Goal: Task Accomplishment & Management: Manage account settings

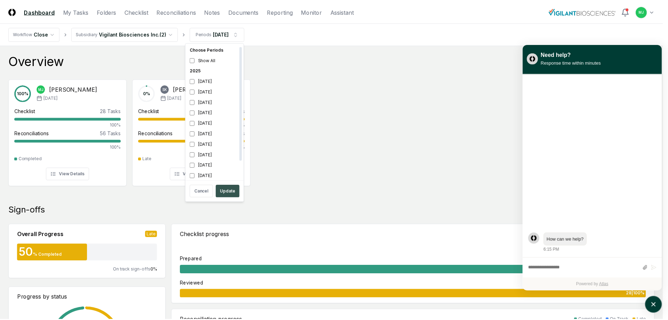
scroll to position [2, 0]
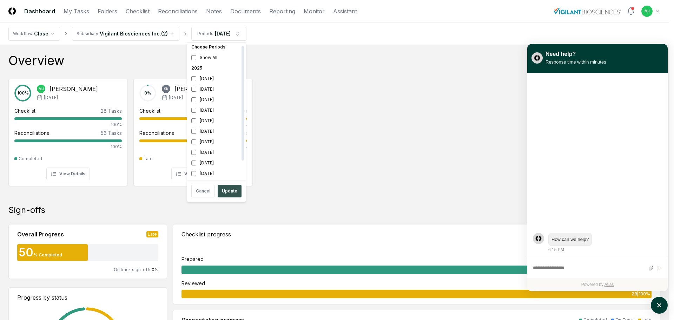
click at [226, 188] on button "Update" at bounding box center [230, 191] width 24 height 13
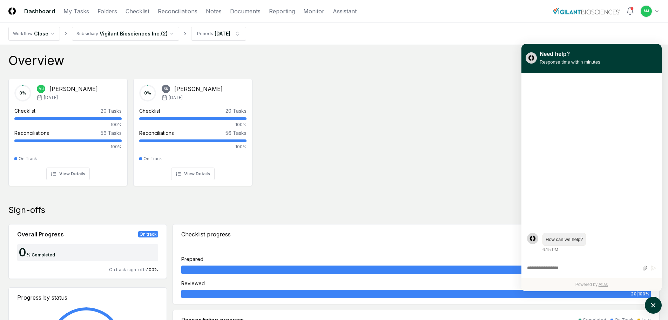
click at [512, 106] on div "0 % [PERSON_NAME] [DATE] Checklist 20 Tasks 100% Reconciliations 56 Tasks 100% …" at bounding box center [334, 131] width 668 height 117
click at [653, 307] on icon "atlas-launcher" at bounding box center [654, 305] width 10 height 10
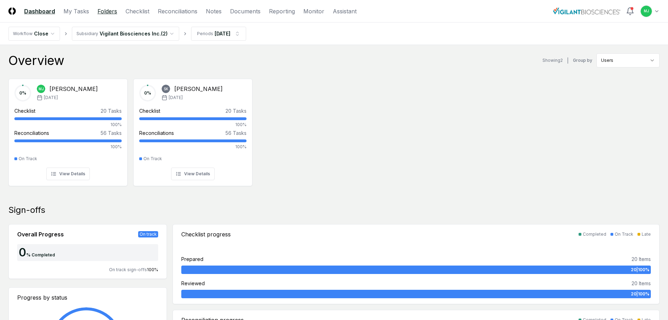
click at [102, 8] on link "Folders" at bounding box center [108, 11] width 20 height 8
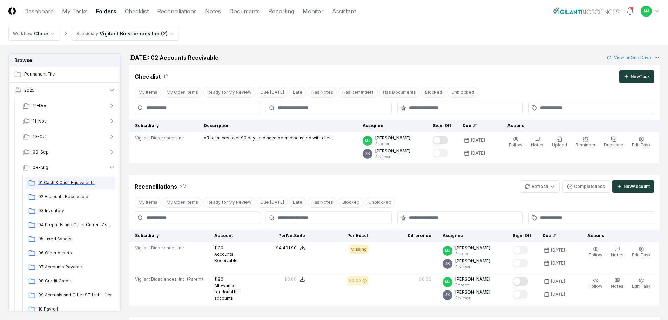
click at [54, 185] on span "01 Cash & Cash Equivalents" at bounding box center [75, 182] width 74 height 6
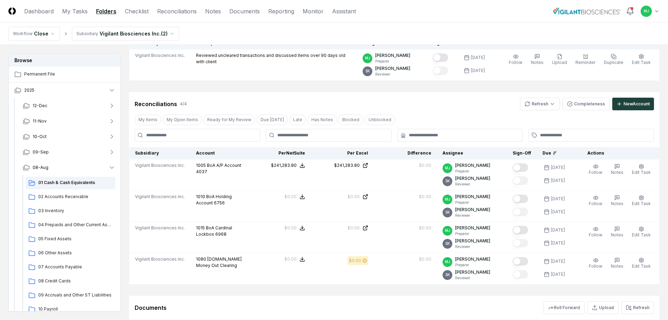
scroll to position [70, 0]
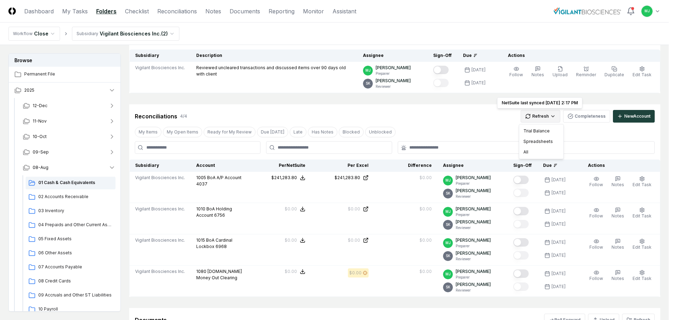
click at [535, 116] on html "CloseCore Dashboard My Tasks Folders Checklist Reconciliations Notes Documents …" at bounding box center [337, 226] width 674 height 593
click at [533, 153] on div "All" at bounding box center [540, 152] width 41 height 11
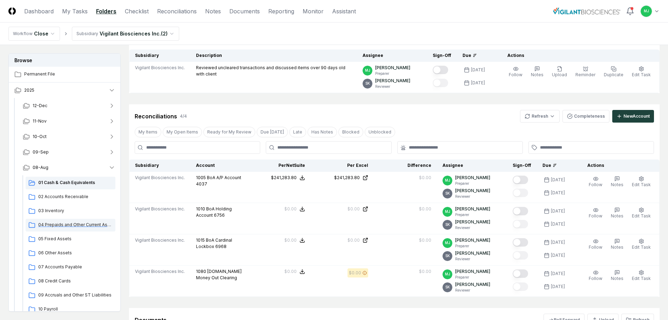
click at [69, 225] on span "04 Prepaids and Other Current Assets" at bounding box center [75, 224] width 74 height 6
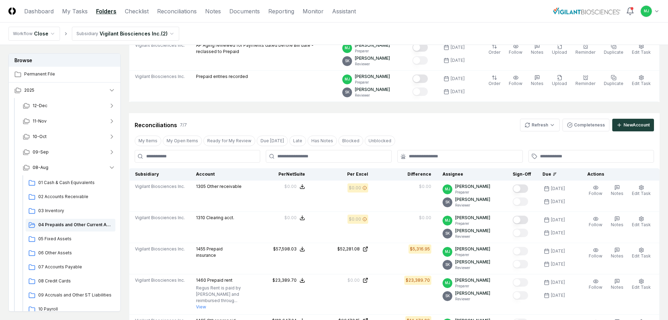
scroll to position [105, 0]
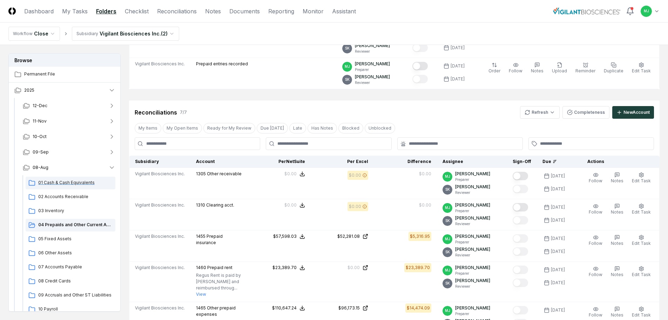
click at [55, 184] on span "01 Cash & Cash Equivalents" at bounding box center [75, 182] width 74 height 6
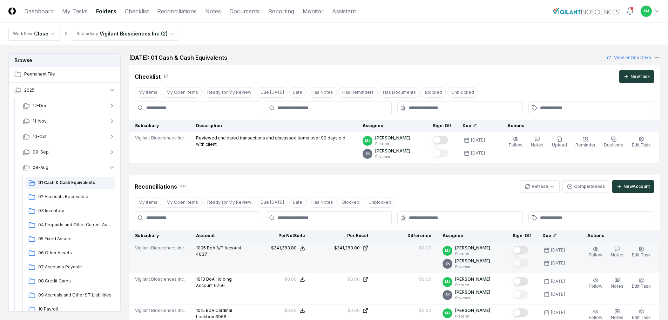
click at [528, 251] on button "Mark complete" at bounding box center [520, 250] width 15 height 8
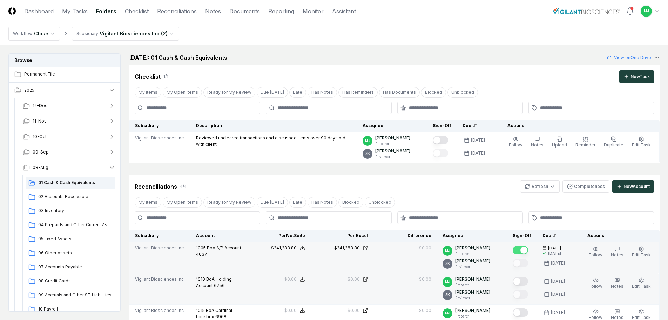
click at [527, 278] on button "Mark complete" at bounding box center [520, 281] width 15 height 8
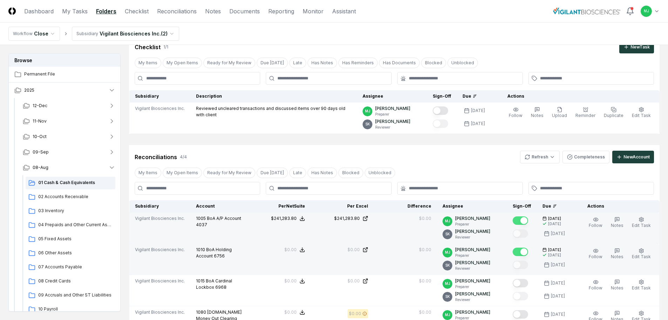
scroll to position [105, 0]
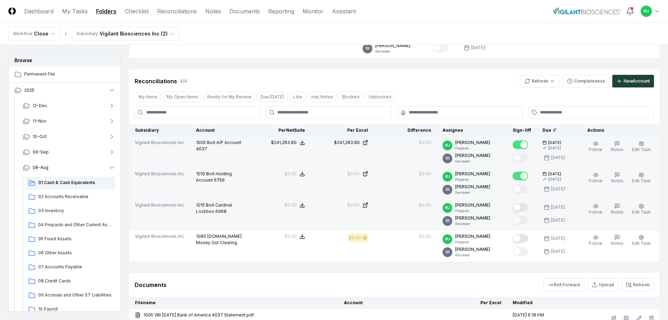
click at [528, 205] on button "Mark complete" at bounding box center [520, 207] width 15 height 8
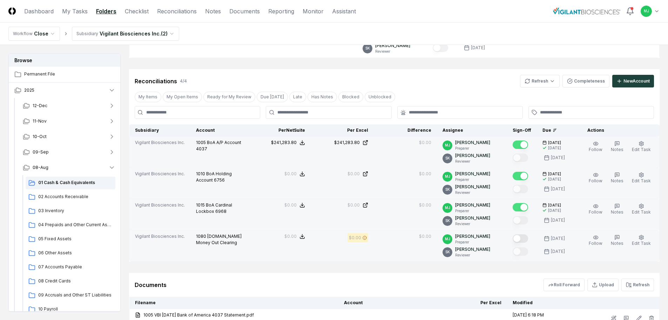
click at [528, 240] on button "Mark complete" at bounding box center [520, 238] width 15 height 8
click at [58, 222] on span "04 Prepaids and Other Current Assets" at bounding box center [75, 224] width 74 height 6
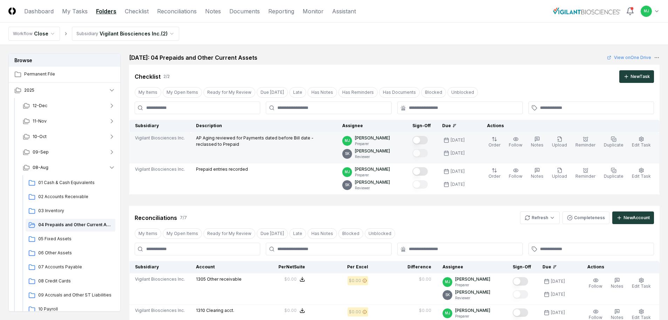
click at [428, 140] on button "Mark complete" at bounding box center [420, 140] width 15 height 8
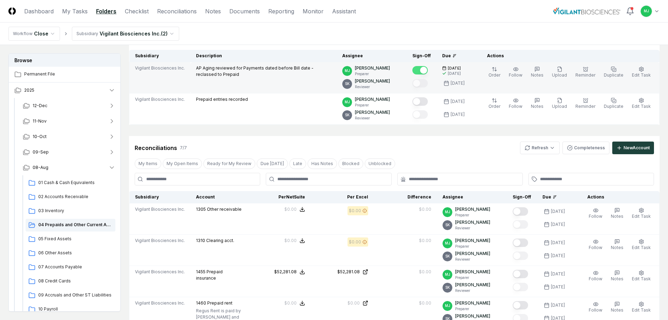
scroll to position [70, 0]
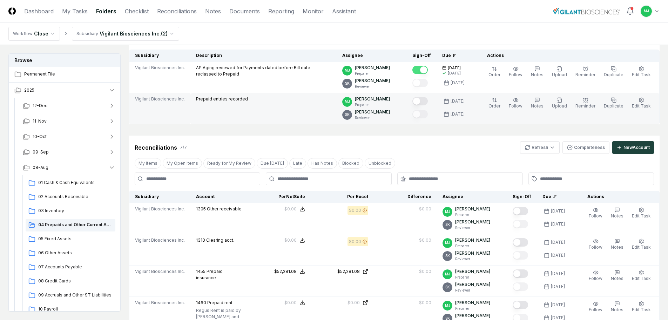
click at [428, 106] on div at bounding box center [420, 101] width 15 height 9
click at [428, 102] on button "Mark complete" at bounding box center [420, 101] width 15 height 8
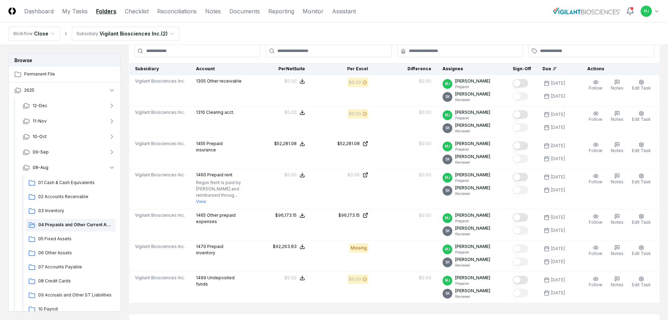
scroll to position [211, 0]
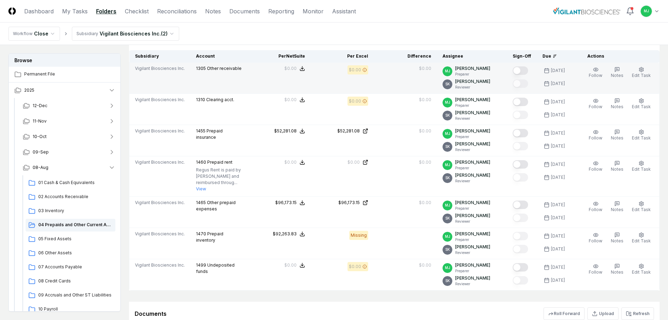
click at [526, 69] on button "Mark complete" at bounding box center [520, 70] width 15 height 8
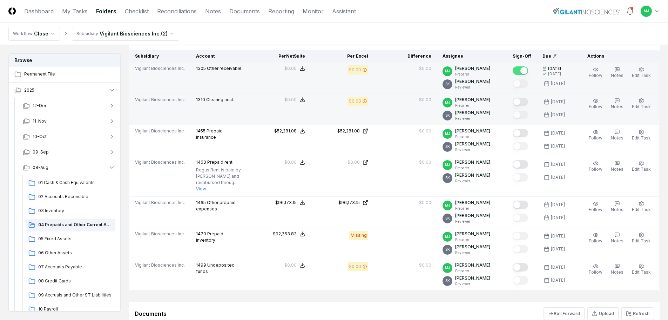
click at [528, 102] on button "Mark complete" at bounding box center [520, 102] width 15 height 8
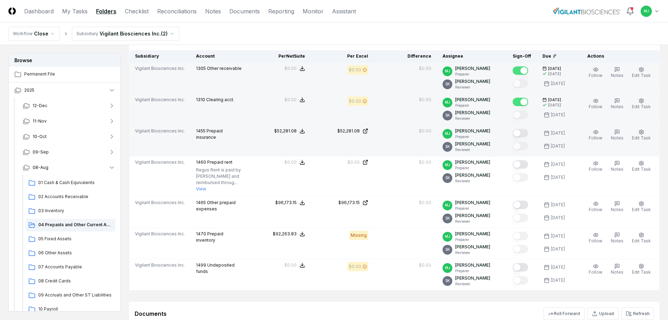
click at [527, 132] on button "Mark complete" at bounding box center [520, 133] width 15 height 8
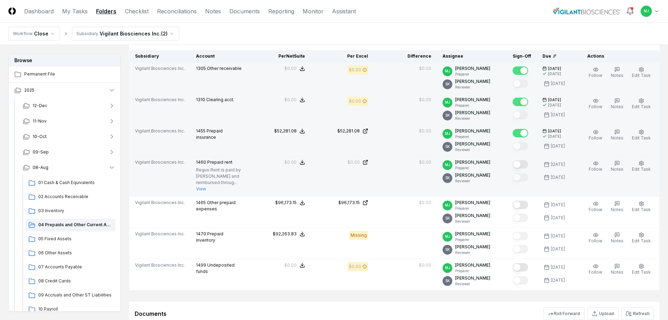
click at [527, 165] on button "Mark complete" at bounding box center [520, 164] width 15 height 8
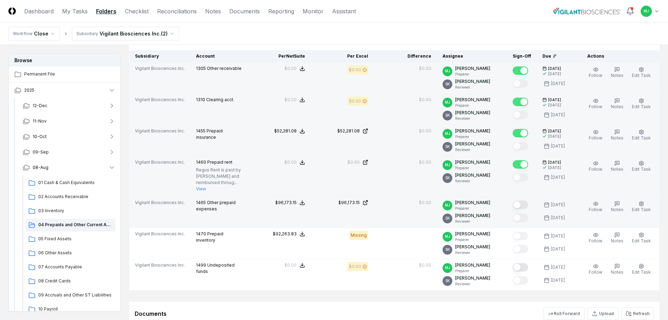
click at [528, 204] on button "Mark complete" at bounding box center [520, 204] width 15 height 8
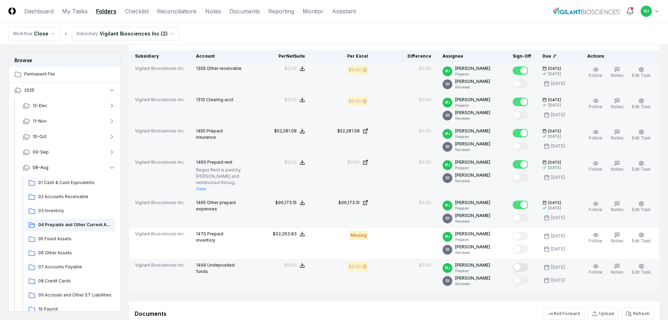
click at [527, 266] on button "Mark complete" at bounding box center [520, 267] width 15 height 8
click at [56, 240] on span "05 Fixed Assets" at bounding box center [75, 238] width 74 height 6
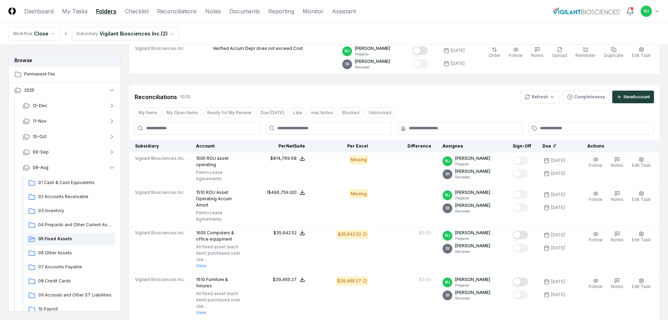
scroll to position [105, 0]
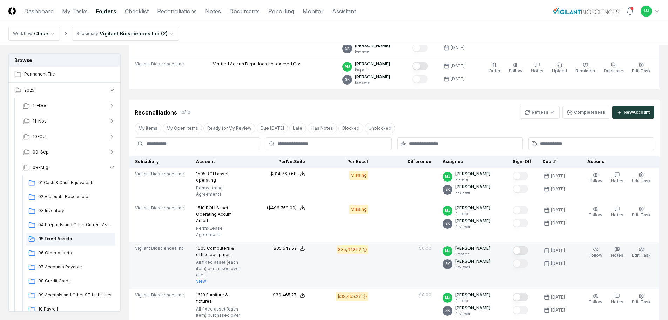
click at [526, 246] on button "Mark complete" at bounding box center [520, 250] width 15 height 8
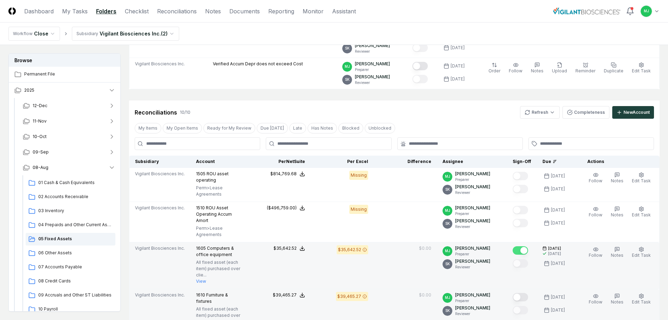
click at [526, 293] on button "Mark complete" at bounding box center [520, 297] width 15 height 8
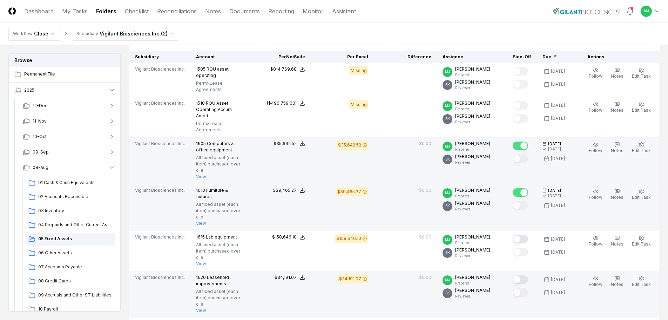
scroll to position [211, 0]
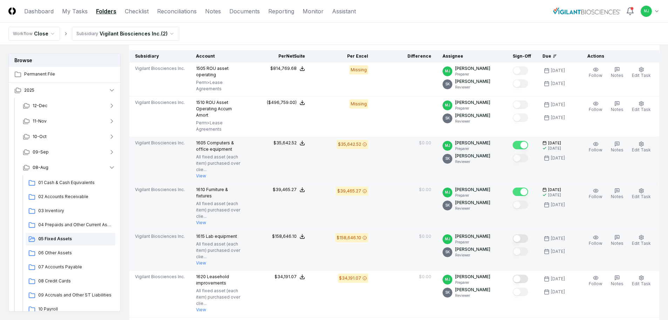
click at [528, 234] on button "Mark complete" at bounding box center [520, 238] width 15 height 8
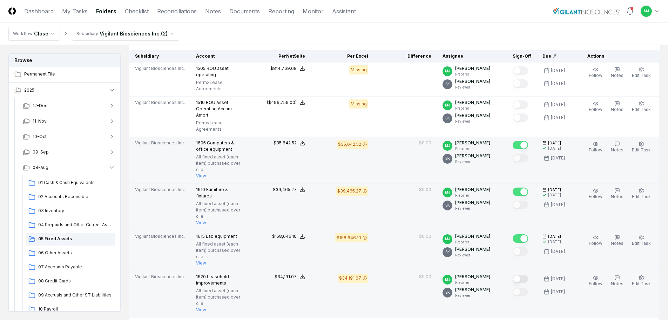
click at [528, 274] on button "Mark complete" at bounding box center [520, 278] width 15 height 8
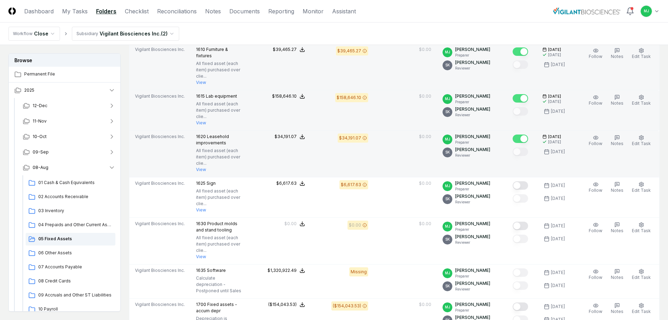
scroll to position [351, 0]
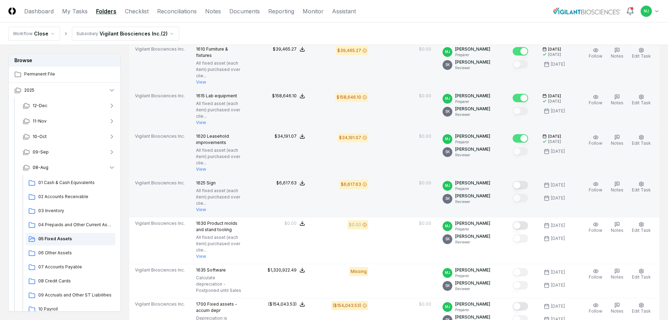
click at [527, 181] on button "Mark complete" at bounding box center [520, 185] width 15 height 8
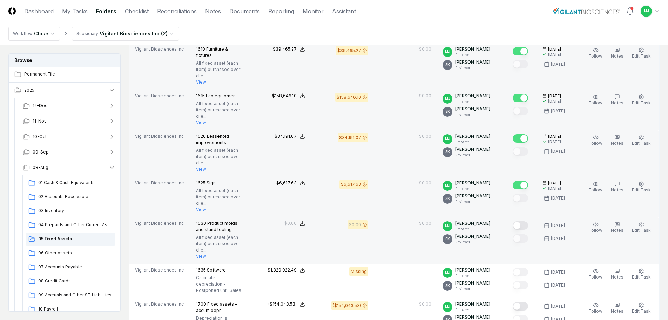
click at [528, 221] on button "Mark complete" at bounding box center [520, 225] width 15 height 8
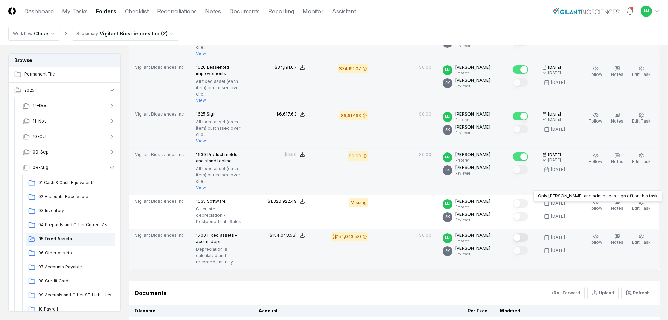
scroll to position [421, 0]
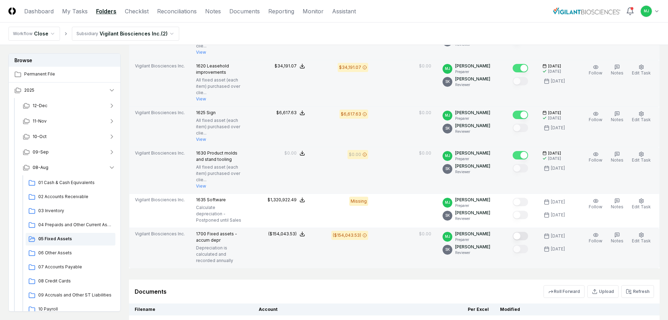
click at [528, 232] on button "Mark complete" at bounding box center [520, 236] width 15 height 8
click at [59, 252] on span "06 Other Assets" at bounding box center [75, 252] width 74 height 6
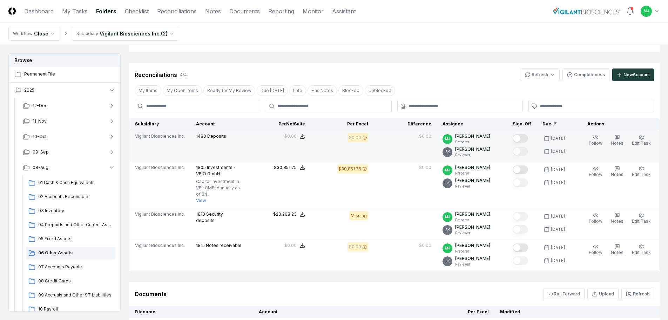
scroll to position [140, 0]
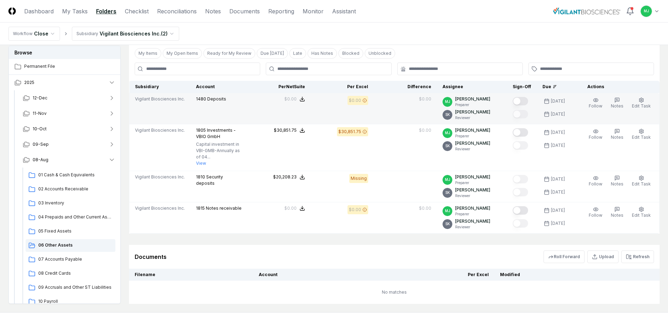
click at [528, 96] on div at bounding box center [522, 102] width 19 height 12
click at [527, 99] on button "Mark complete" at bounding box center [520, 101] width 15 height 8
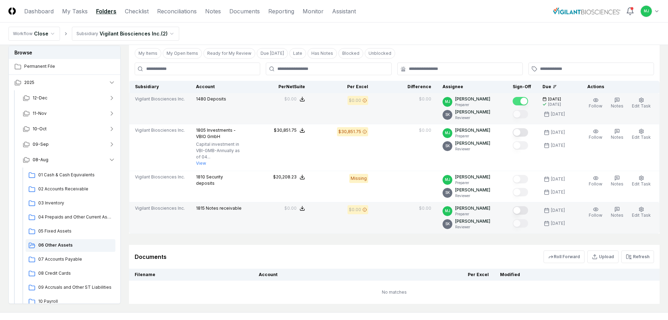
click at [527, 210] on button "Mark complete" at bounding box center [520, 210] width 15 height 8
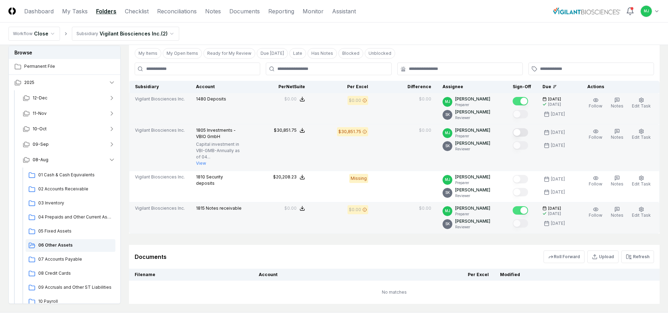
click at [528, 133] on button "Mark complete" at bounding box center [520, 132] width 15 height 8
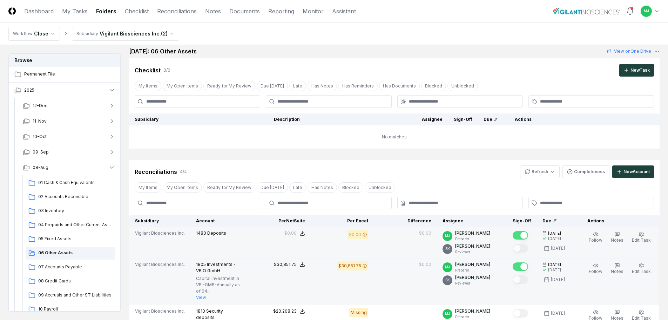
scroll to position [0, 0]
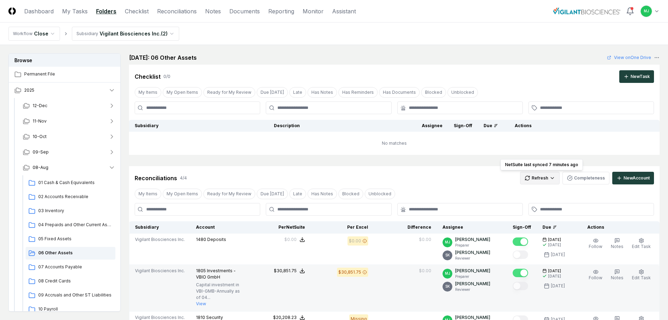
click at [554, 179] on html "CloseCore Dashboard My Tasks Folders Checklist Reconciliations Notes Documents …" at bounding box center [334, 255] width 668 height 511
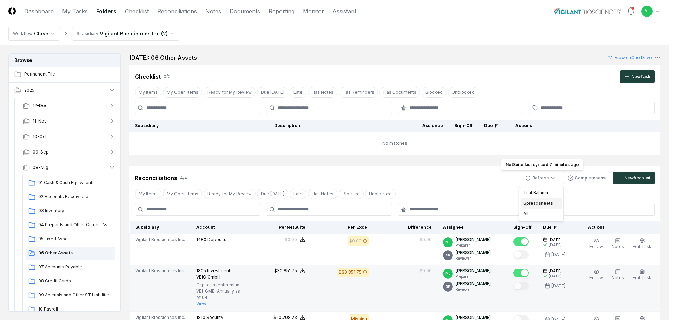
click at [542, 204] on div "Spreadsheets" at bounding box center [540, 203] width 41 height 11
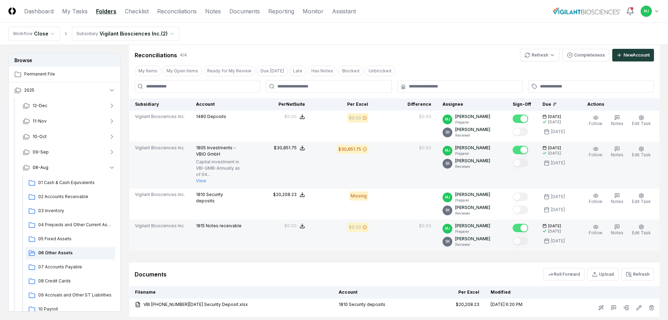
scroll to position [140, 0]
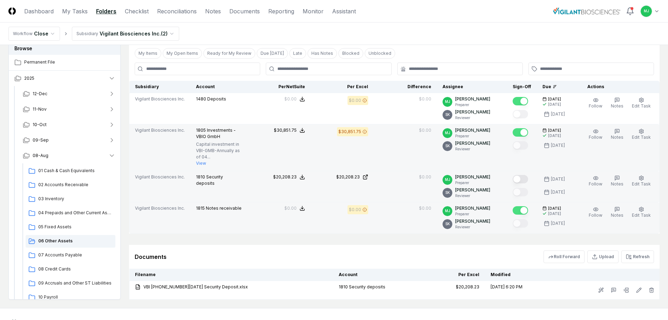
click at [528, 180] on button "Mark complete" at bounding box center [520, 179] width 15 height 8
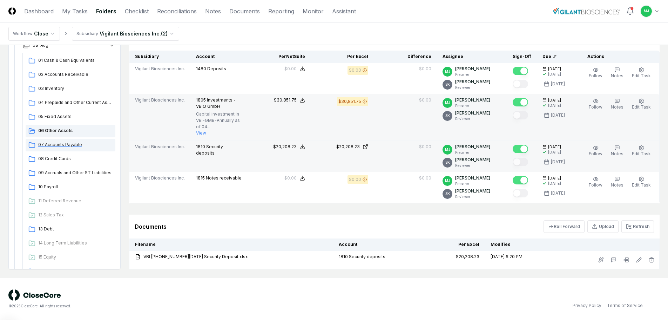
scroll to position [105, 0]
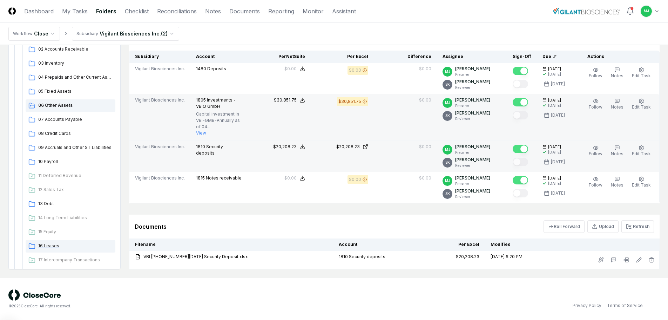
click at [47, 247] on span "16 Leases" at bounding box center [75, 245] width 74 height 6
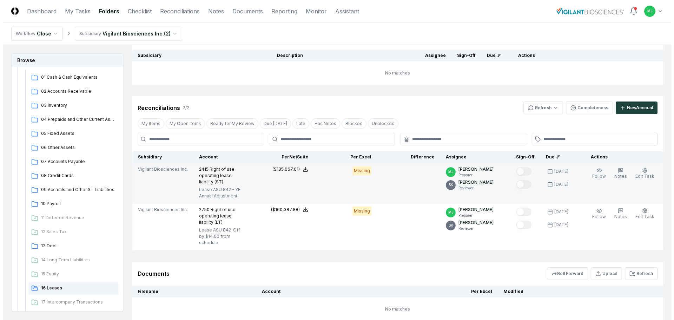
scroll to position [115, 0]
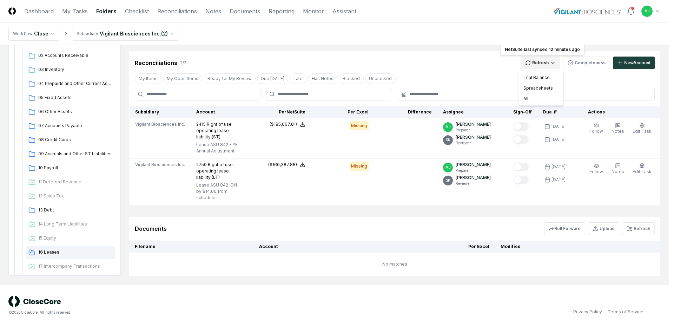
click at [543, 60] on html "CloseCore Dashboard My Tasks Folders Checklist Reconciliations Notes Documents …" at bounding box center [337, 114] width 674 height 458
click at [538, 87] on div "Spreadsheets" at bounding box center [540, 88] width 41 height 11
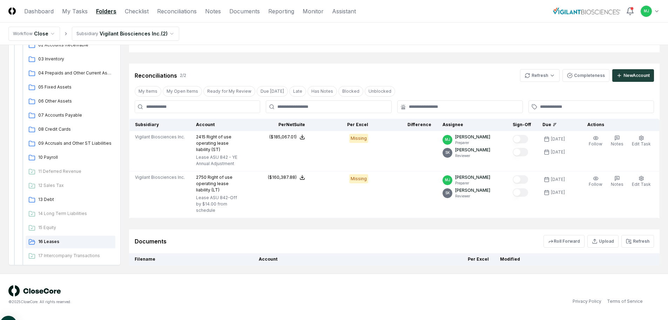
scroll to position [102, 0]
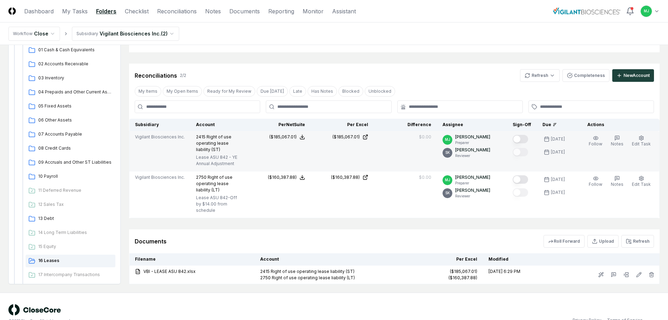
click at [525, 139] on button "Mark complete" at bounding box center [520, 139] width 15 height 8
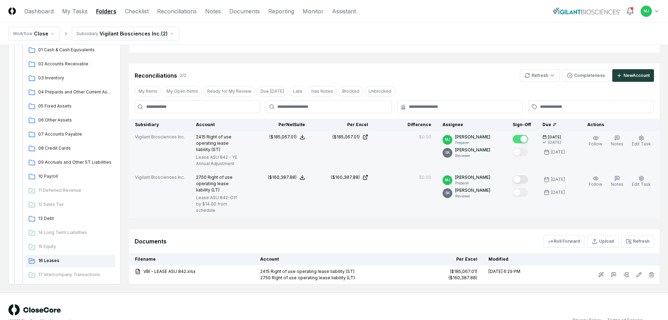
click at [525, 180] on button "Mark complete" at bounding box center [520, 179] width 15 height 8
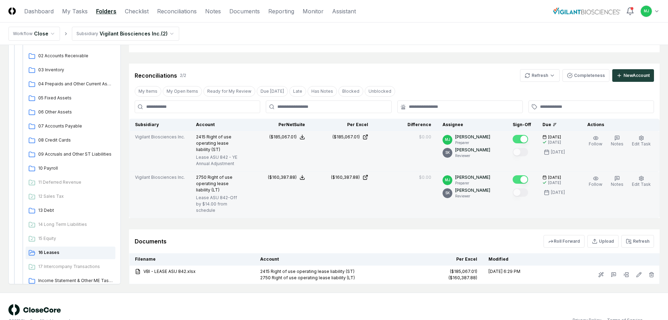
scroll to position [103, 0]
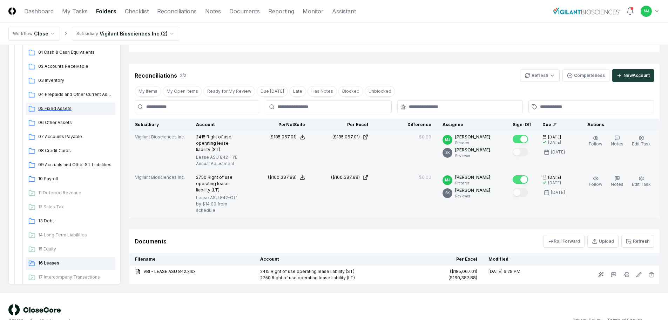
click at [60, 106] on div "05 Fixed Assets" at bounding box center [71, 108] width 90 height 13
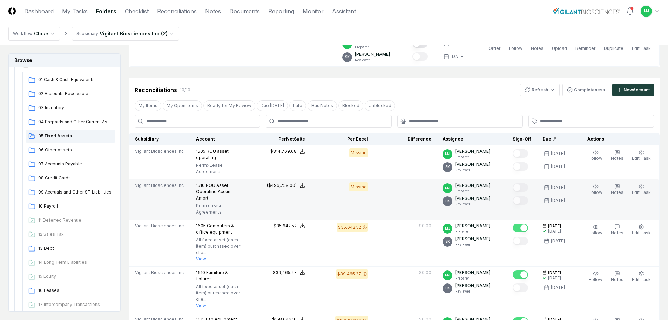
scroll to position [140, 0]
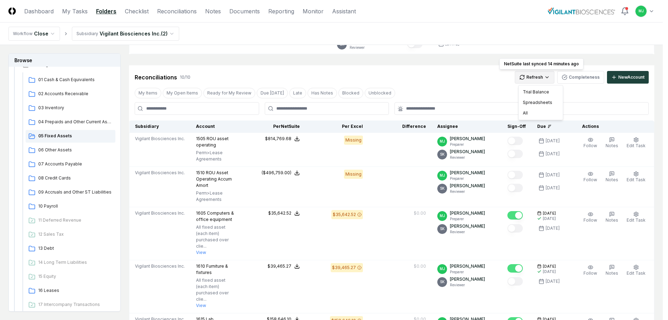
click at [557, 77] on html "CloseCore Dashboard My Tasks Folders Checklist Reconciliations Notes Documents …" at bounding box center [334, 302] width 668 height 884
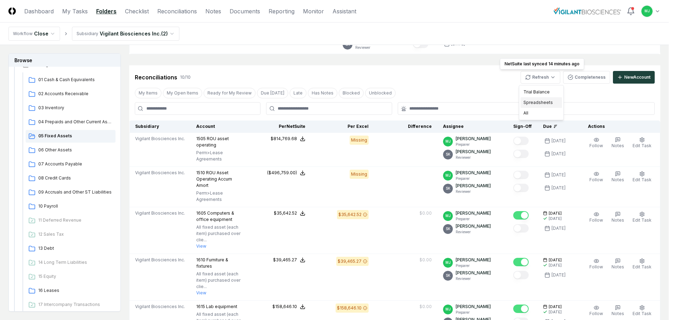
click at [534, 100] on div "Spreadsheets" at bounding box center [540, 102] width 41 height 11
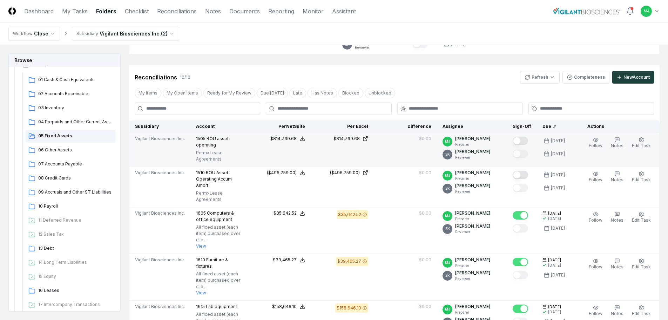
click at [528, 138] on button "Mark complete" at bounding box center [520, 140] width 15 height 8
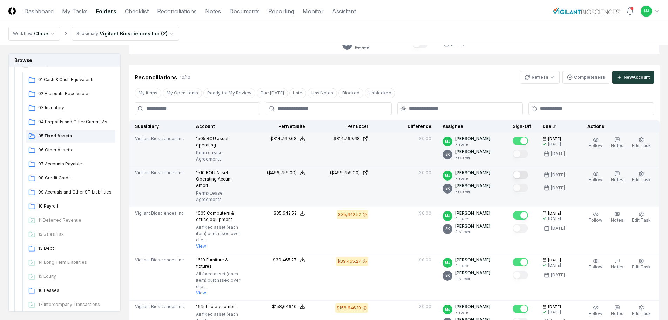
click at [528, 171] on button "Mark complete" at bounding box center [520, 175] width 15 height 8
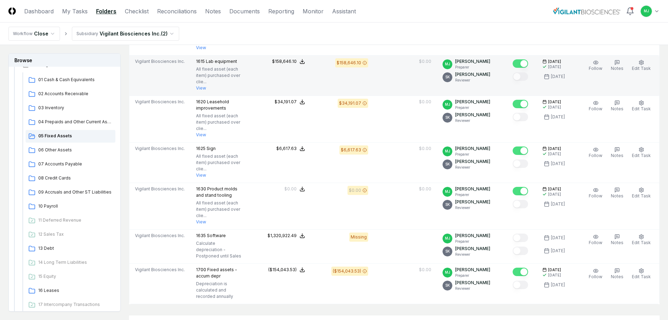
scroll to position [386, 0]
